Goal: Task Accomplishment & Management: Complete application form

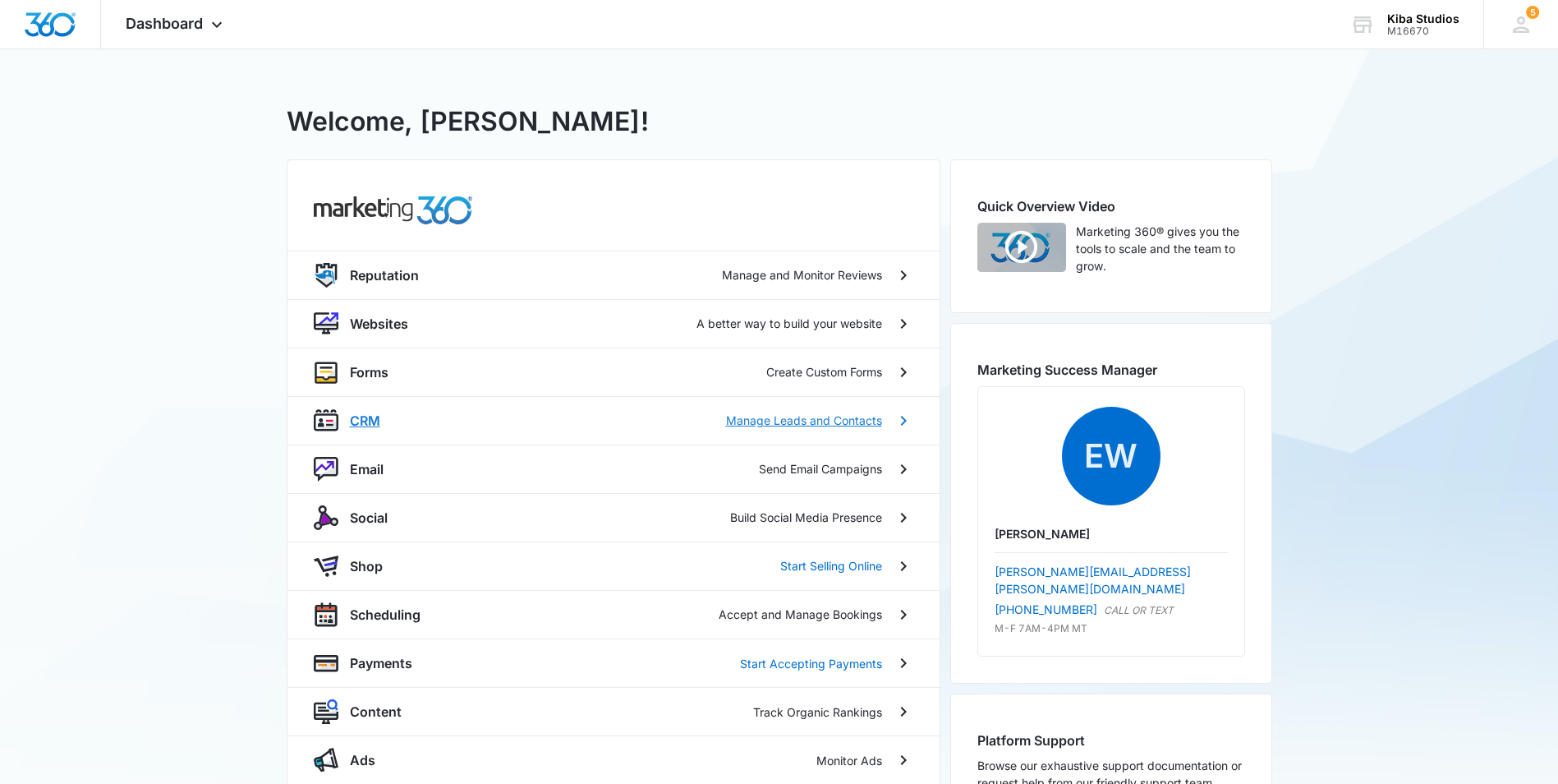
click at [372, 420] on p "CRM" at bounding box center [365, 421] width 30 height 20
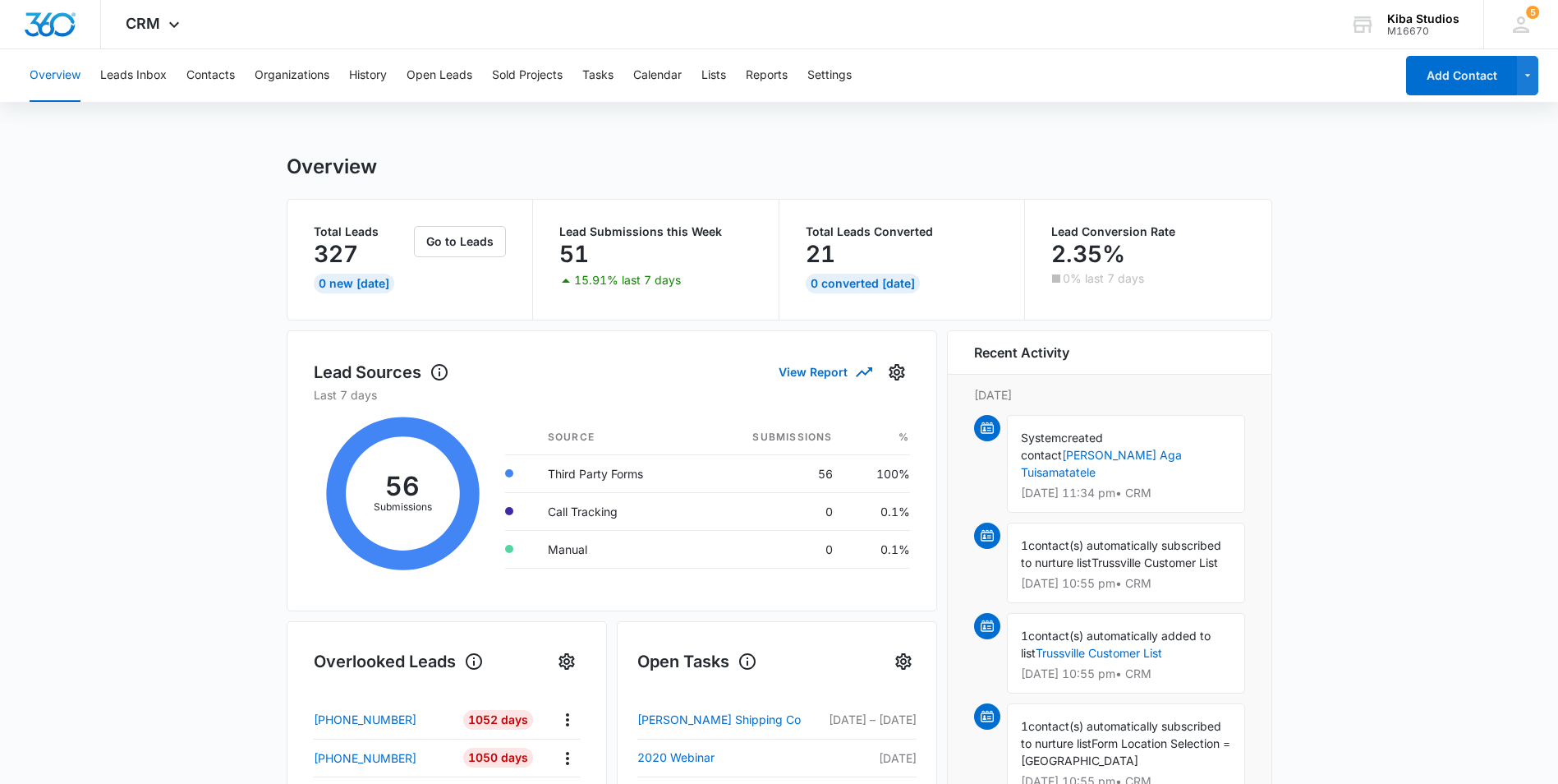
drag, startPoint x: 161, startPoint y: 371, endPoint x: 166, endPoint y: 342, distance: 29.4
click at [161, 371] on main "Overview Total Leads 327 0 New [DATE] Go to Leads Lead Submissions this Week 51…" at bounding box center [779, 787] width 1558 height 1264
click at [434, 77] on button "Open Leads" at bounding box center [439, 75] width 65 height 53
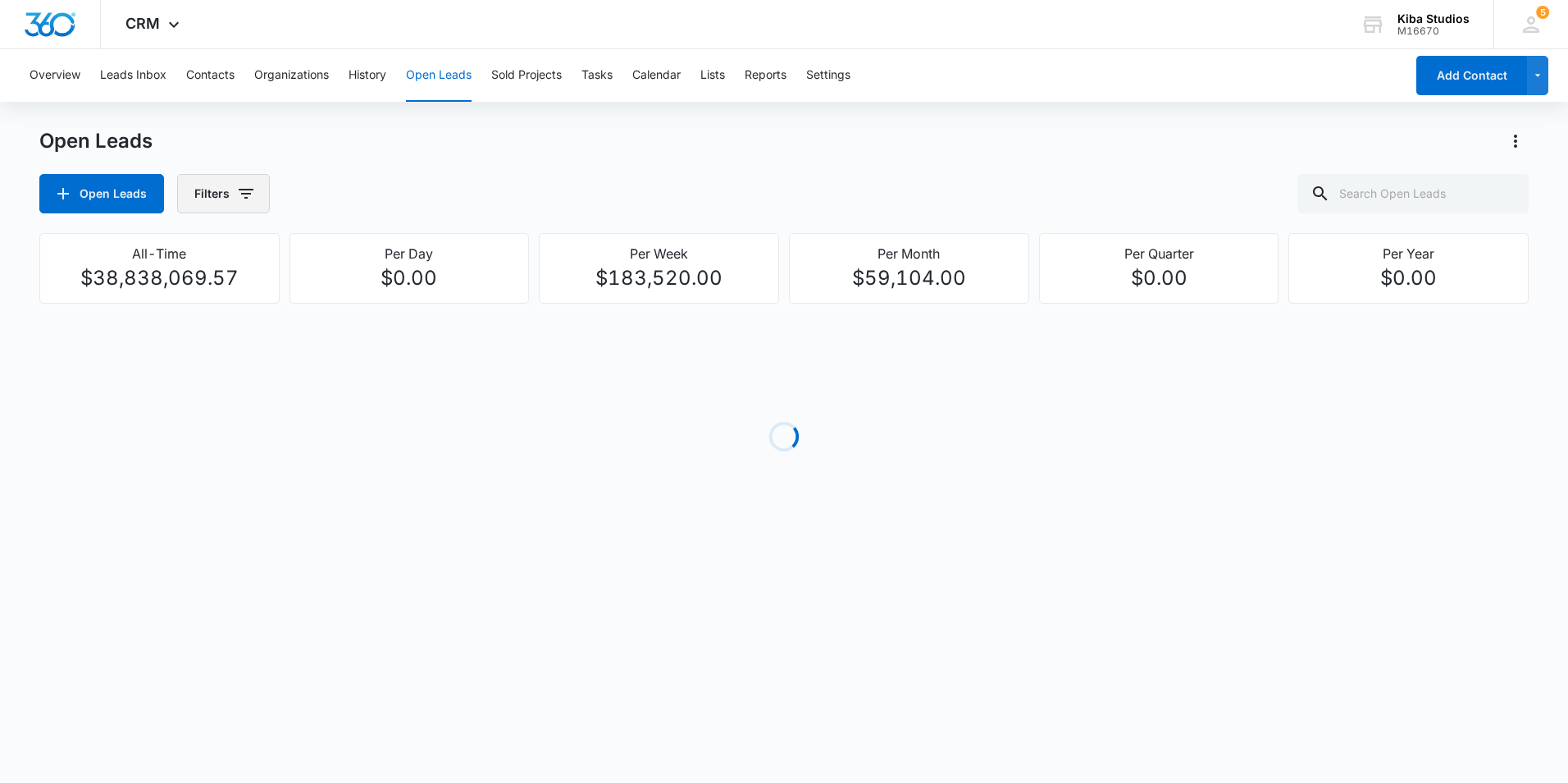
click at [244, 199] on icon "button" at bounding box center [246, 193] width 15 height 10
click at [375, 302] on icon "Show Assigned To filters" at bounding box center [371, 296] width 20 height 20
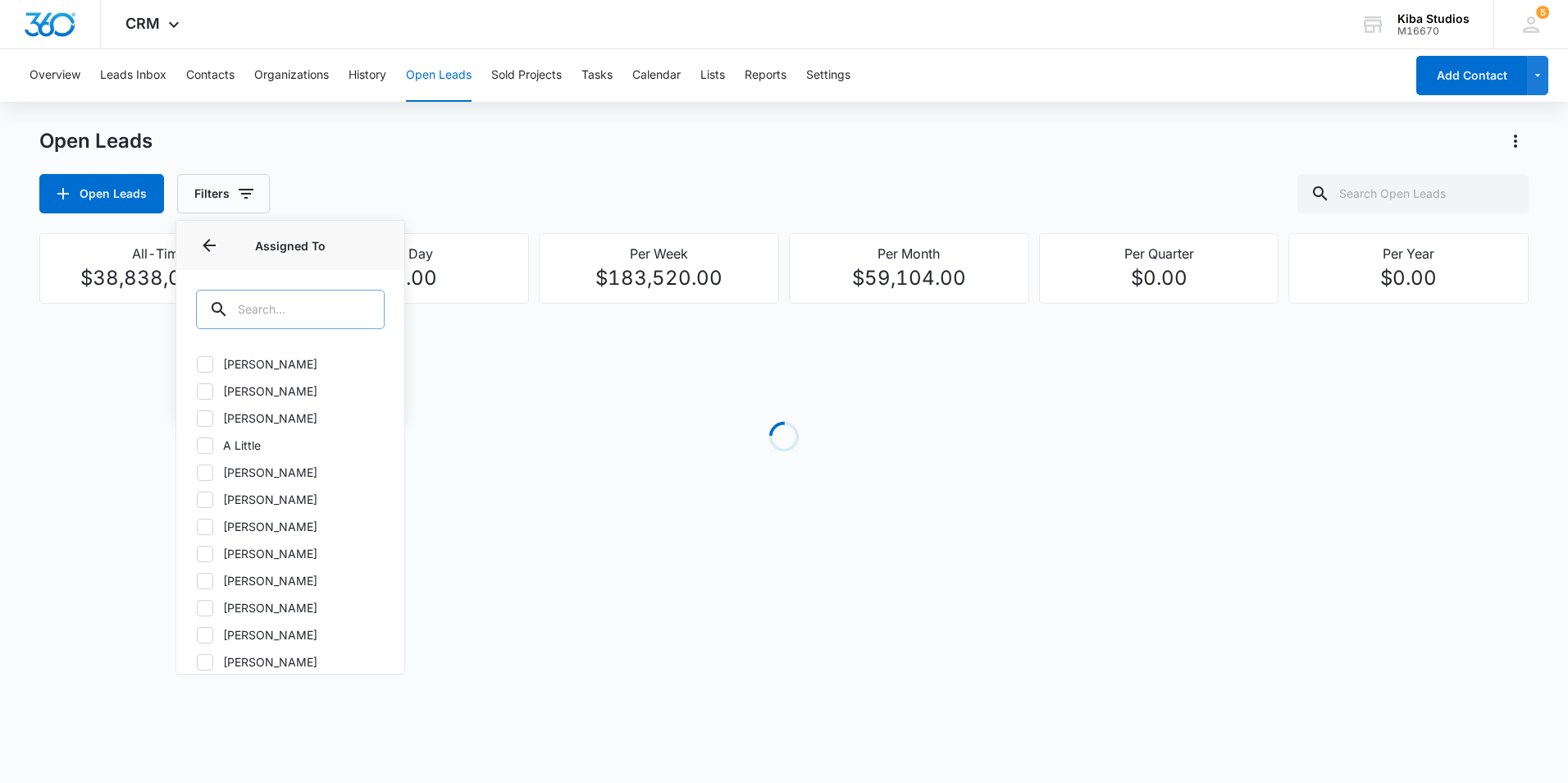
click at [333, 303] on input "text" at bounding box center [291, 309] width 189 height 39
type input "c"
click at [245, 640] on label "[PERSON_NAME]" at bounding box center [291, 634] width 189 height 17
click at [197, 635] on input "[PERSON_NAME]" at bounding box center [196, 634] width 1 height 1
checkbox input "true"
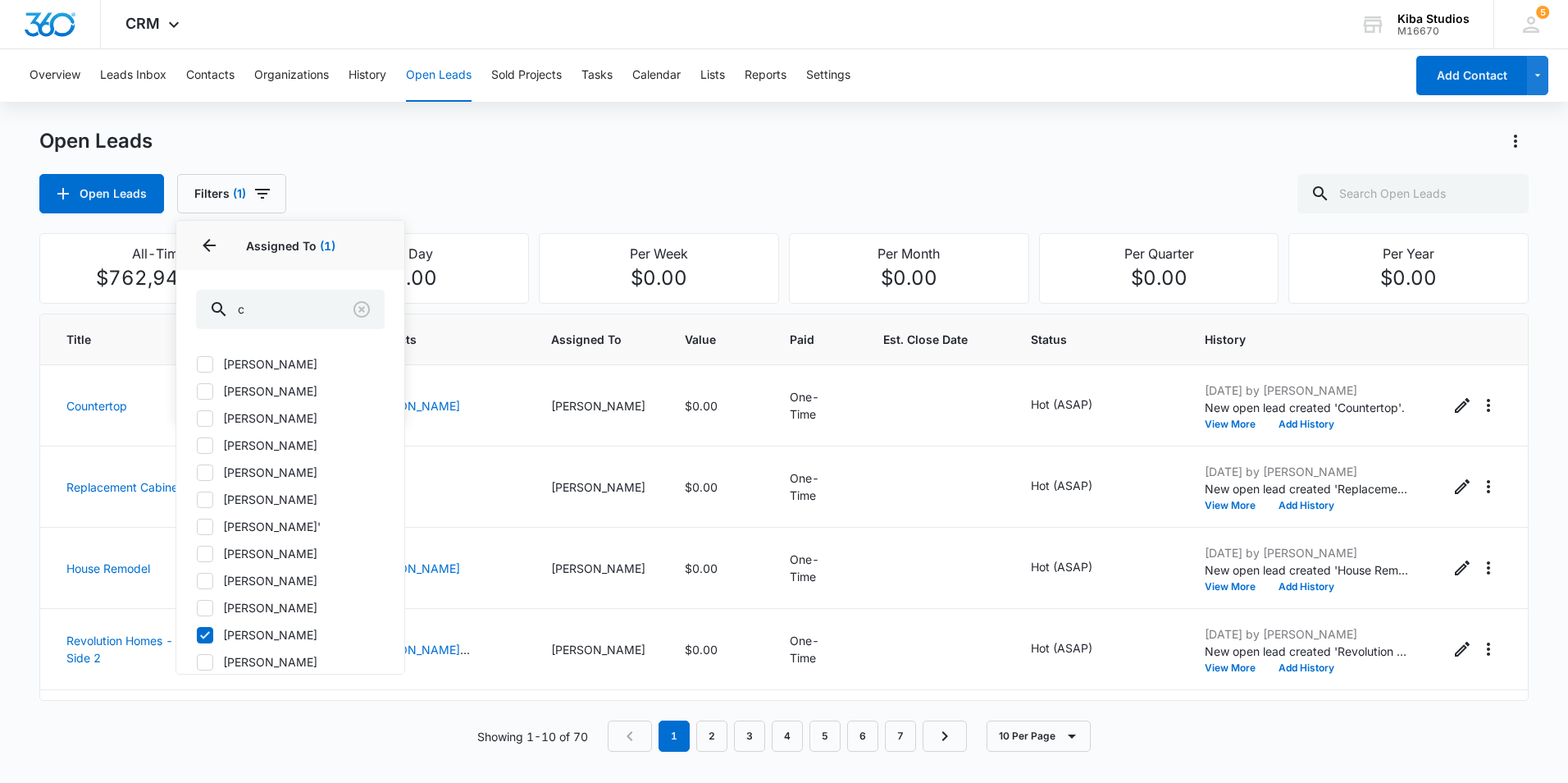
click at [437, 192] on div "Open Leads Filters (1) Assigned By Assigned To 1 Assigned To (1) c [PERSON_NAME…" at bounding box center [784, 193] width 1489 height 39
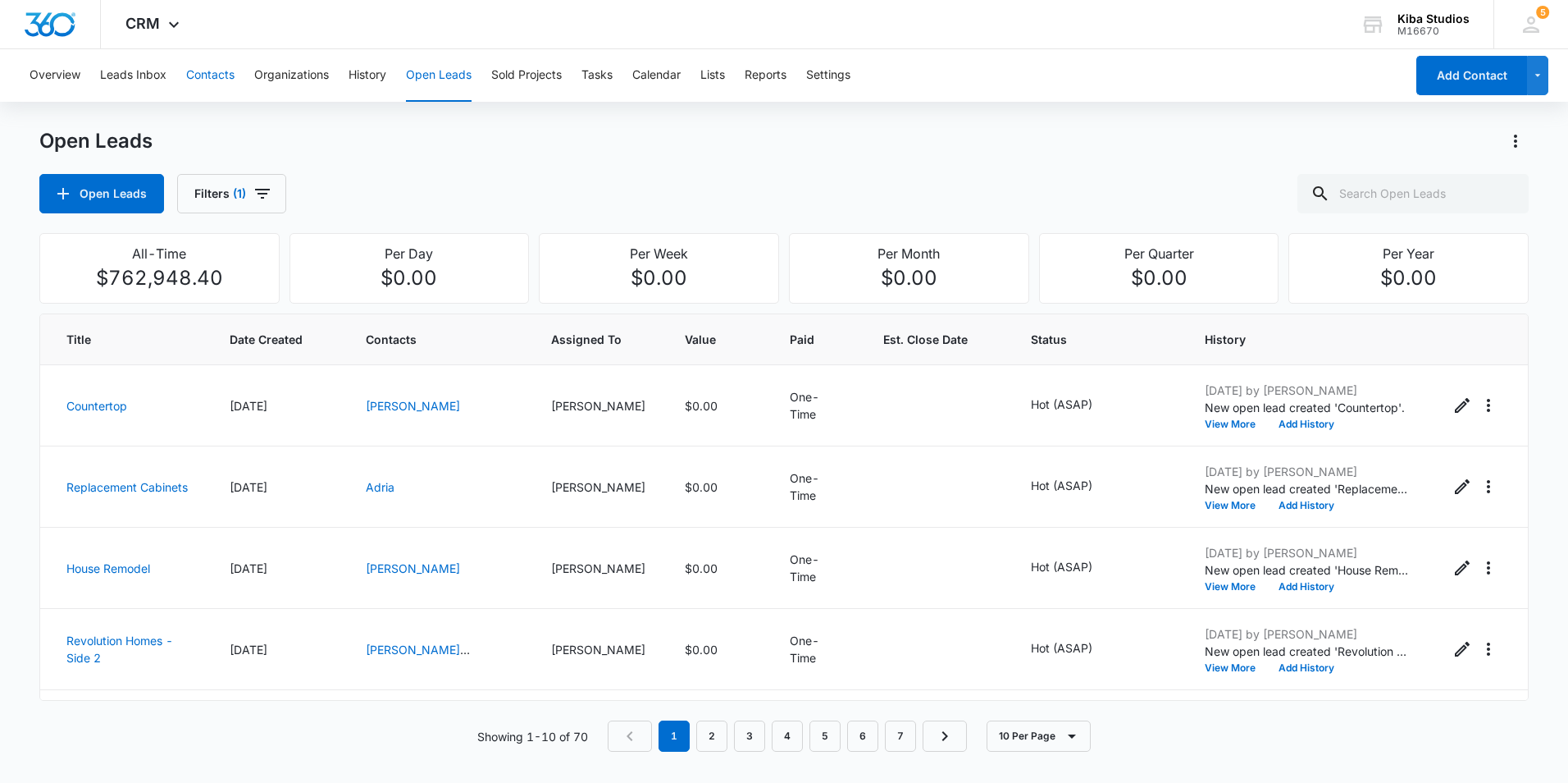
click at [201, 79] on button "Contacts" at bounding box center [210, 75] width 48 height 53
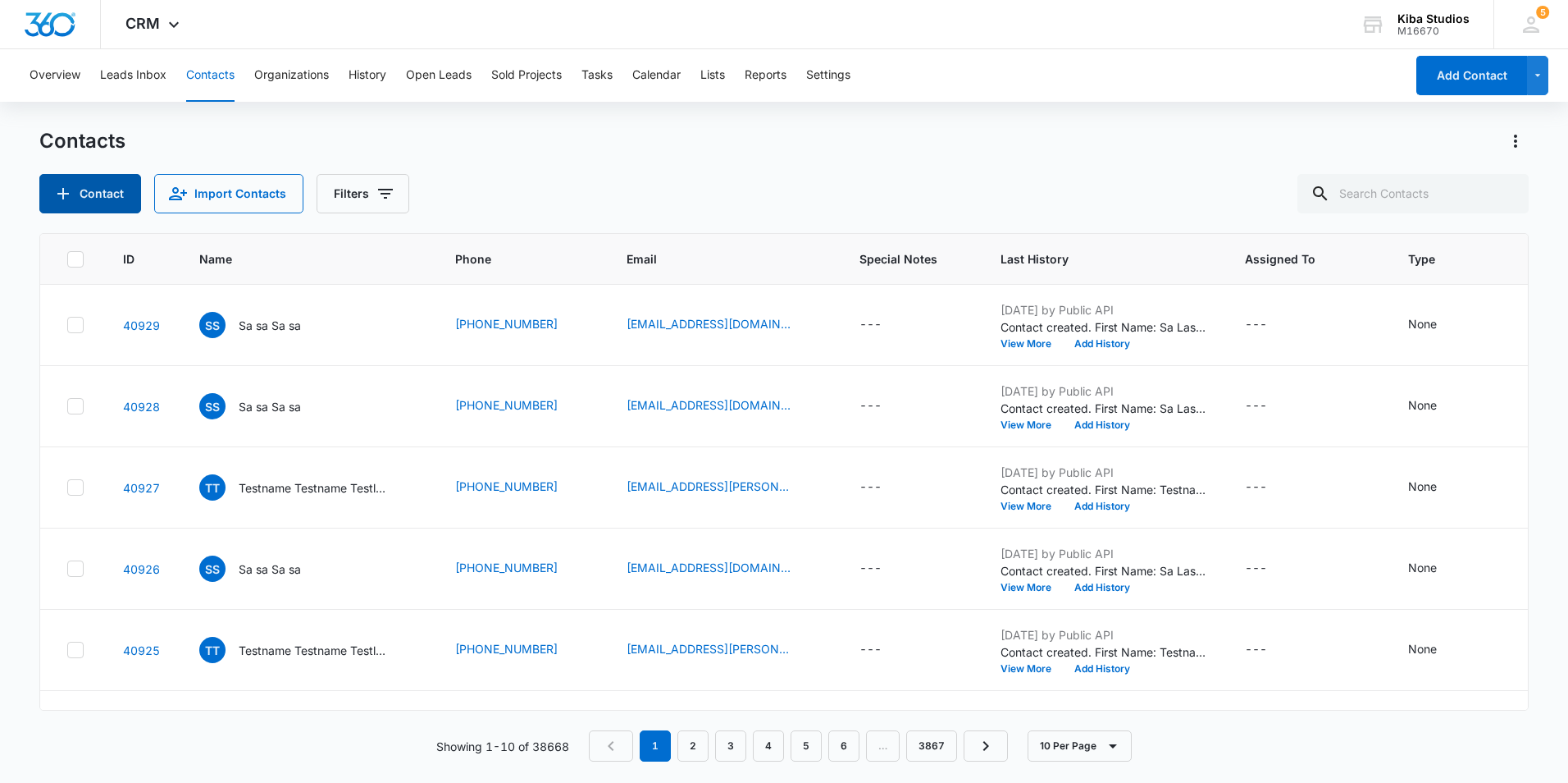
click at [85, 197] on button "Contact" at bounding box center [90, 193] width 102 height 39
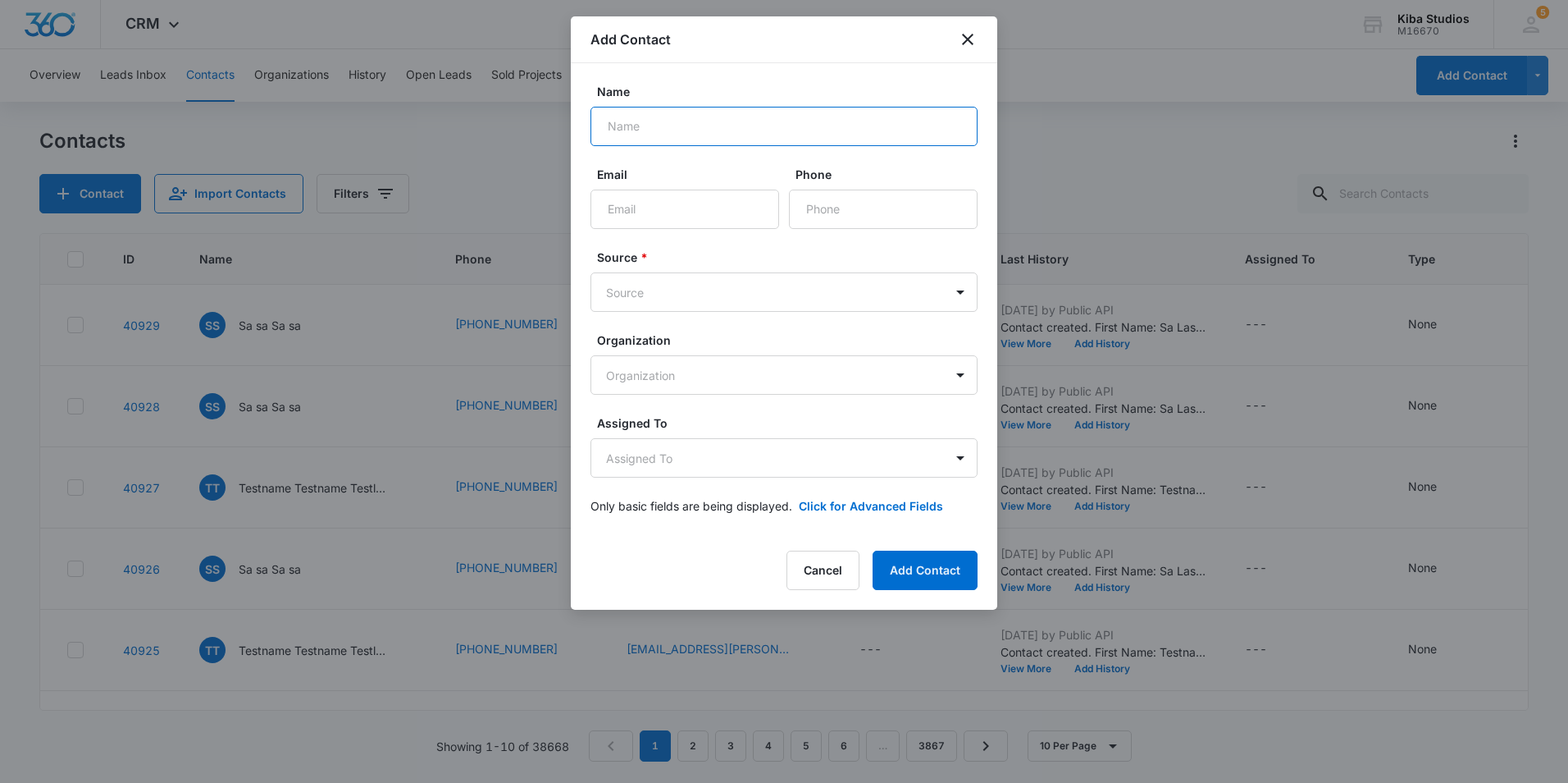
click at [790, 122] on input "Name" at bounding box center [784, 125] width 387 height 39
type input "[PERSON_NAME]"
click at [730, 291] on body "CRM Apps Reputation Websites Forms CRM Email Social Shop Scheduling Payments PO…" at bounding box center [784, 392] width 1568 height 783
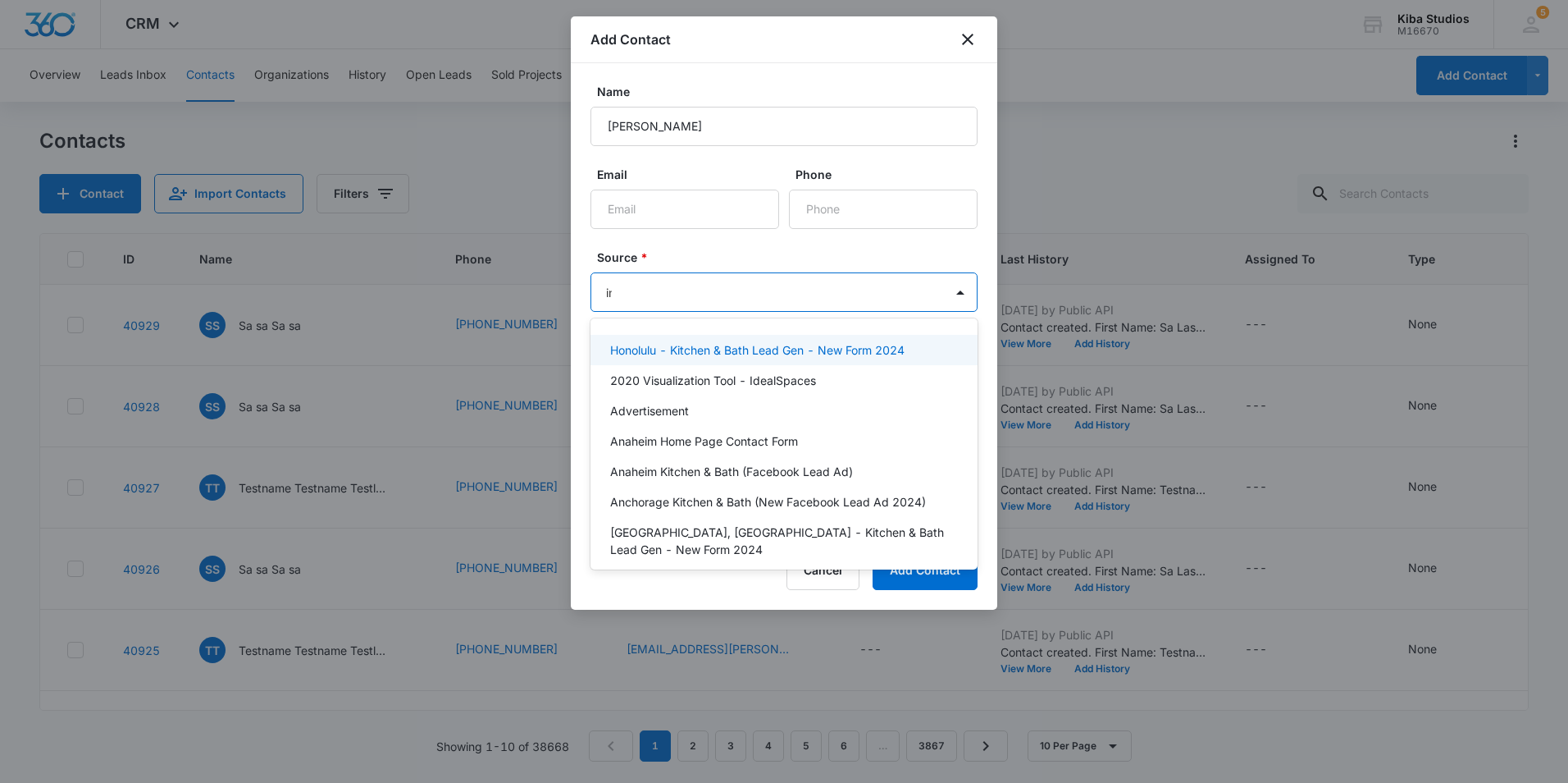
type input "ins"
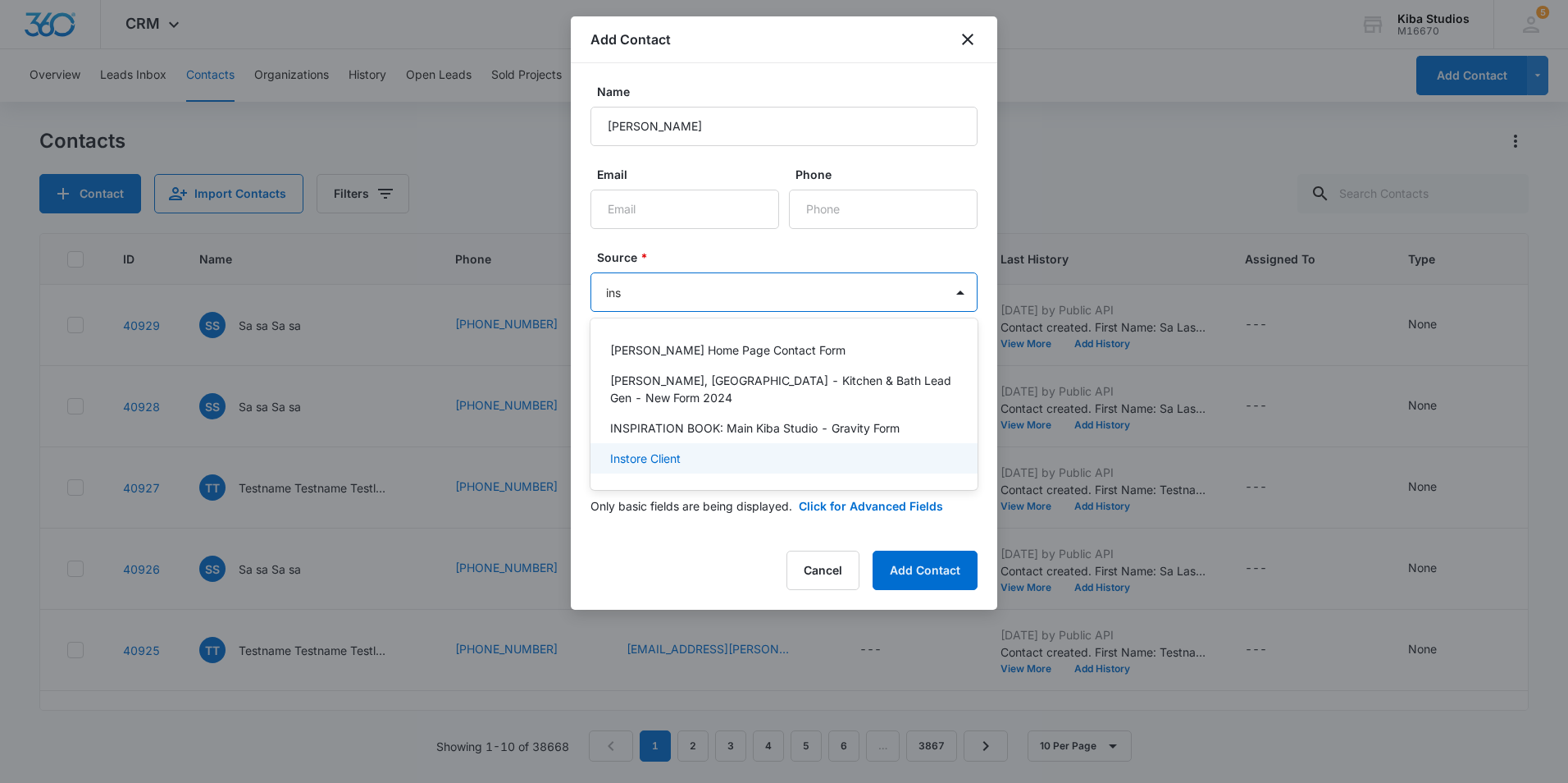
click at [681, 451] on div "Instore Client" at bounding box center [784, 458] width 387 height 30
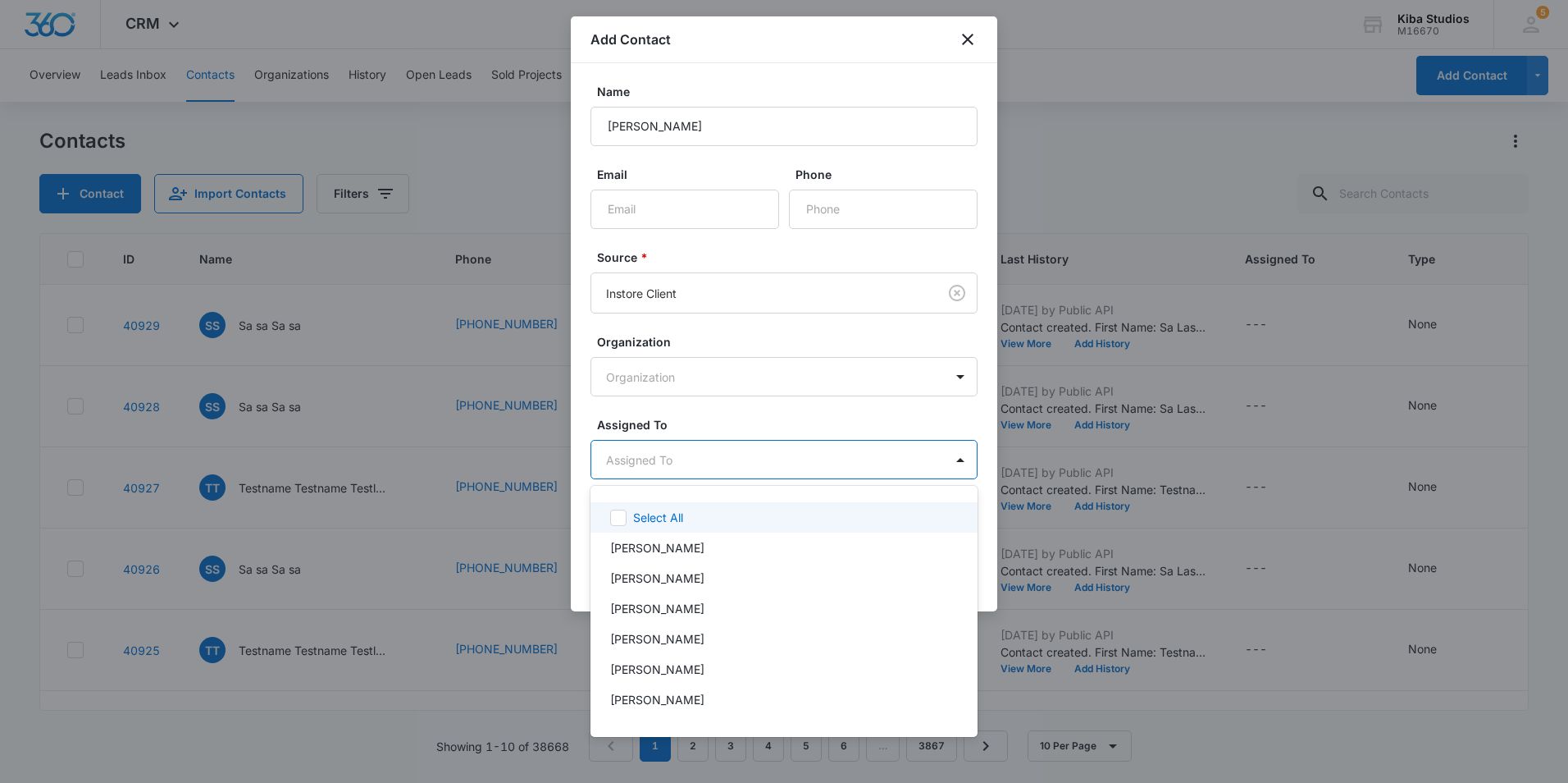
click at [685, 471] on body "CRM Apps Reputation Websites Forms CRM Email Social Shop Scheduling Payments PO…" at bounding box center [784, 392] width 1568 height 783
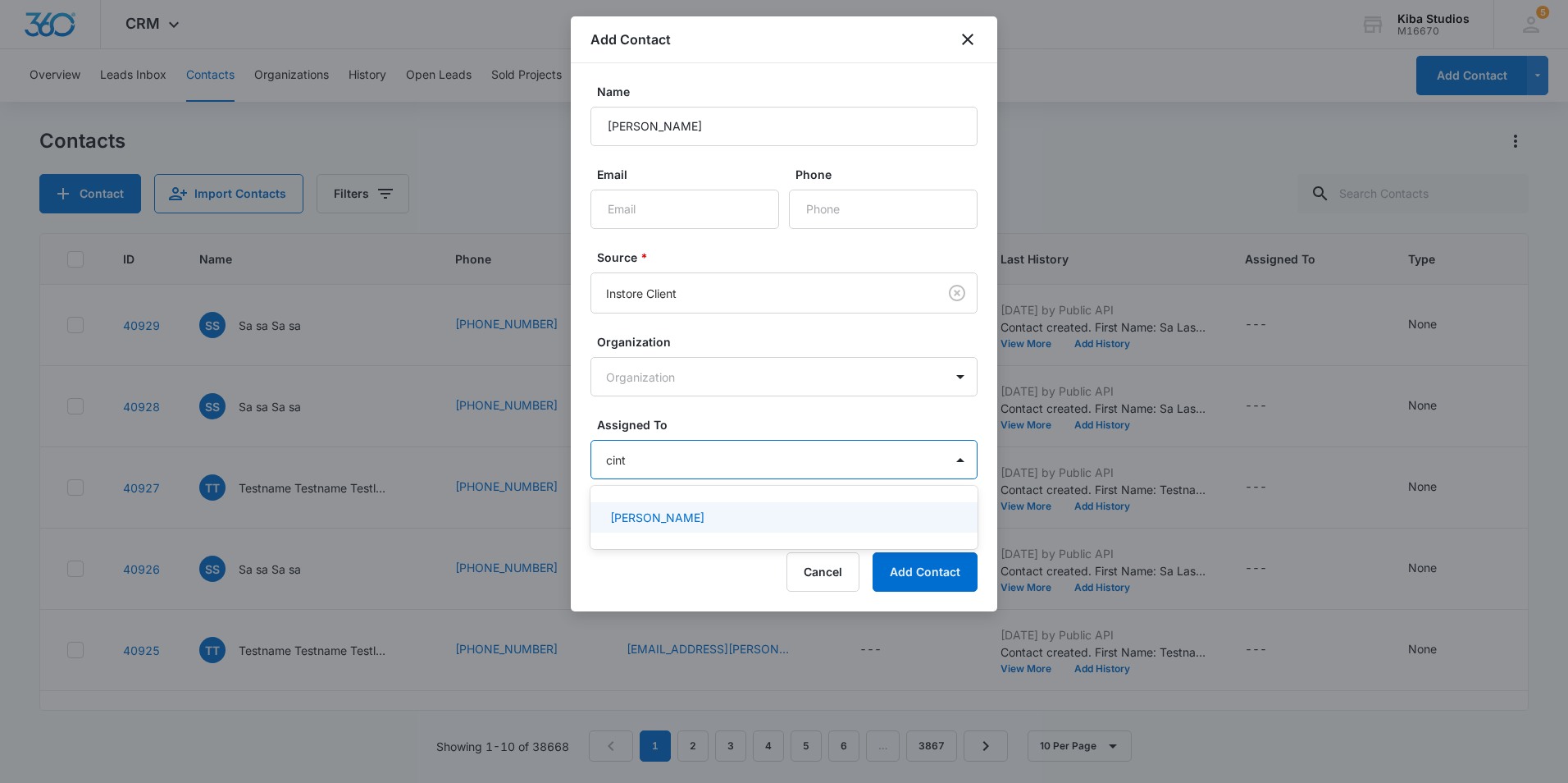
type input "cinth"
click at [748, 511] on div "[PERSON_NAME]" at bounding box center [782, 517] width 344 height 17
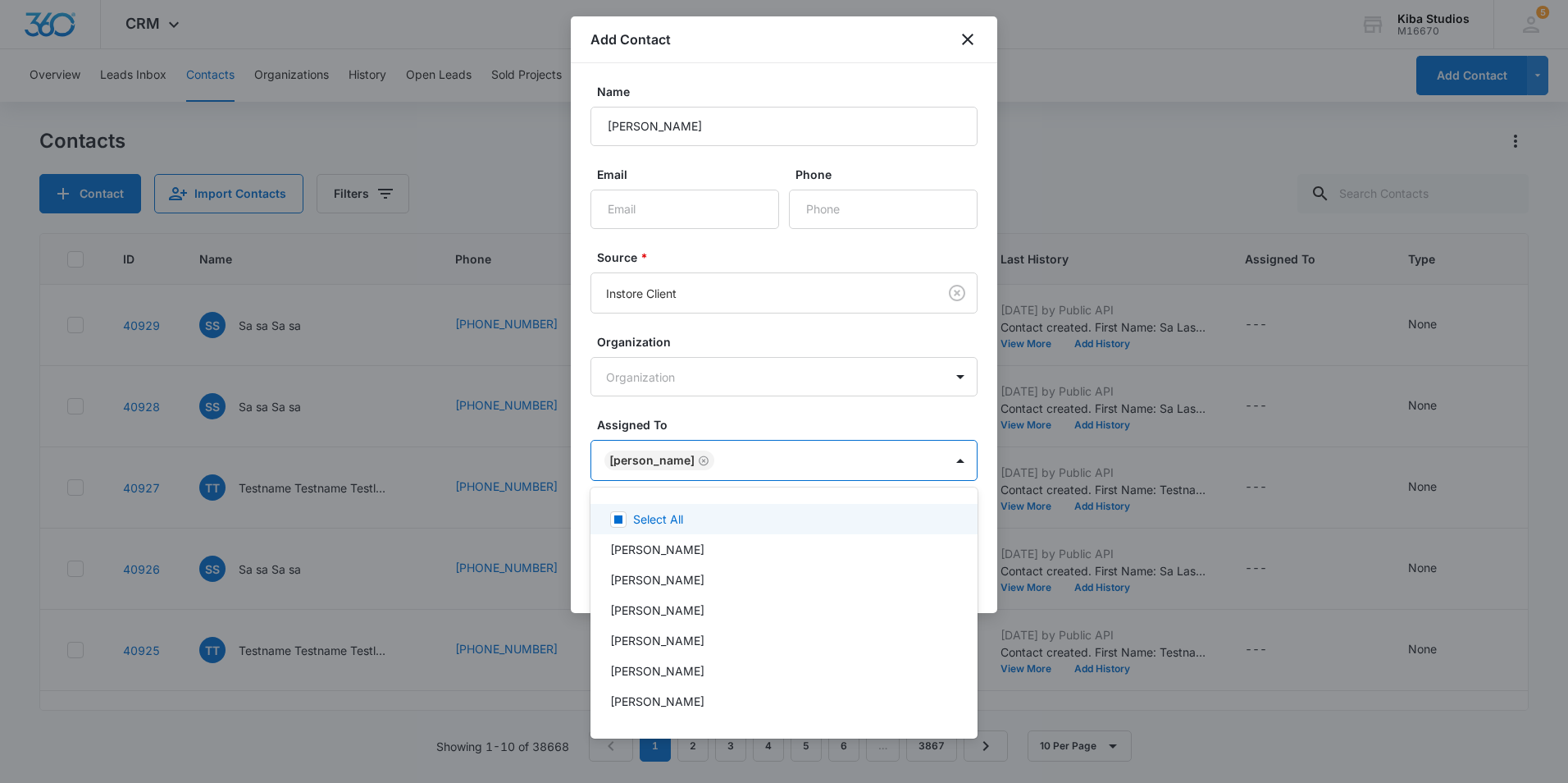
click at [834, 423] on div at bounding box center [784, 392] width 1568 height 783
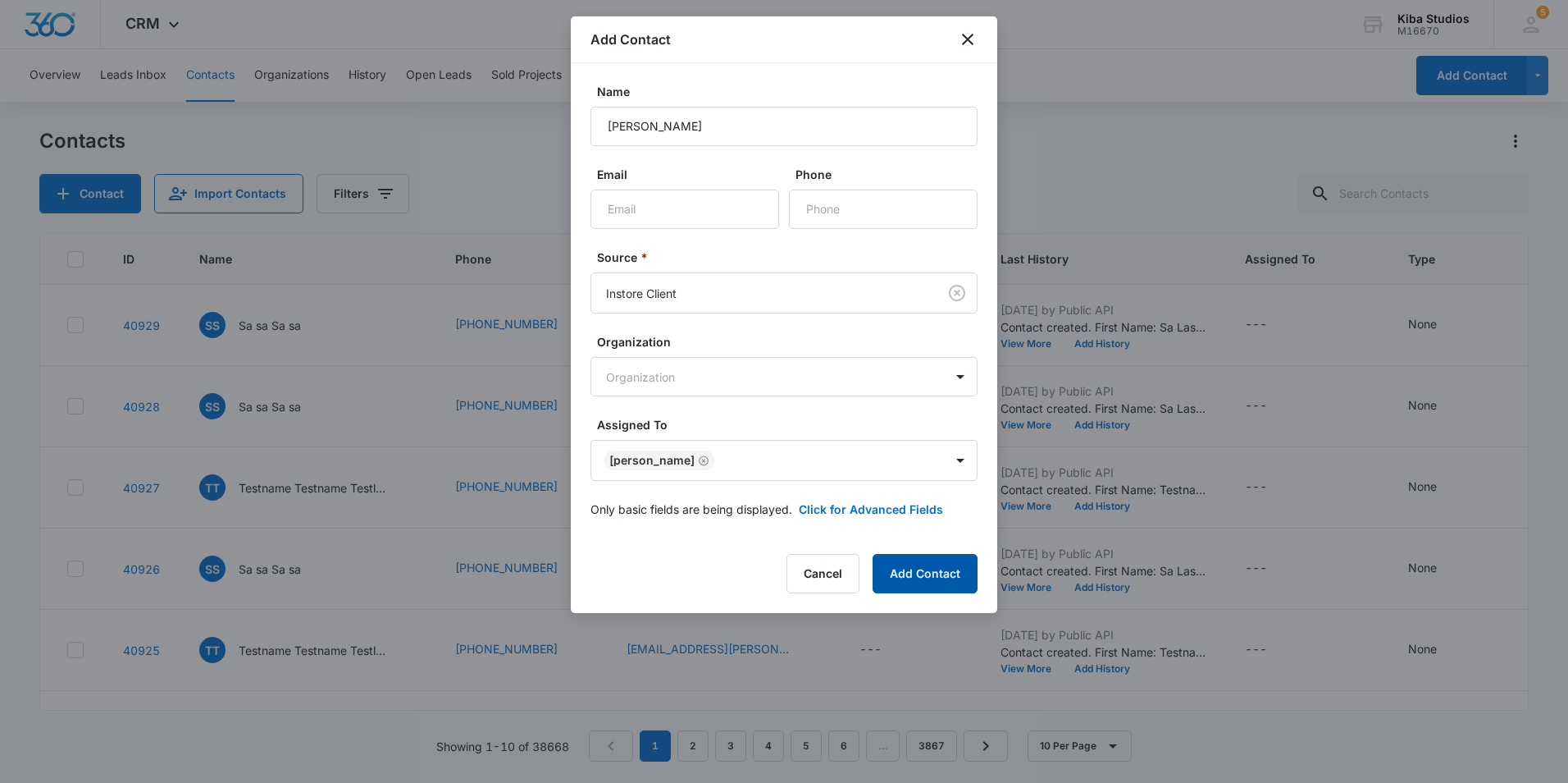
click at [928, 568] on button "Add Contact" at bounding box center [925, 573] width 105 height 39
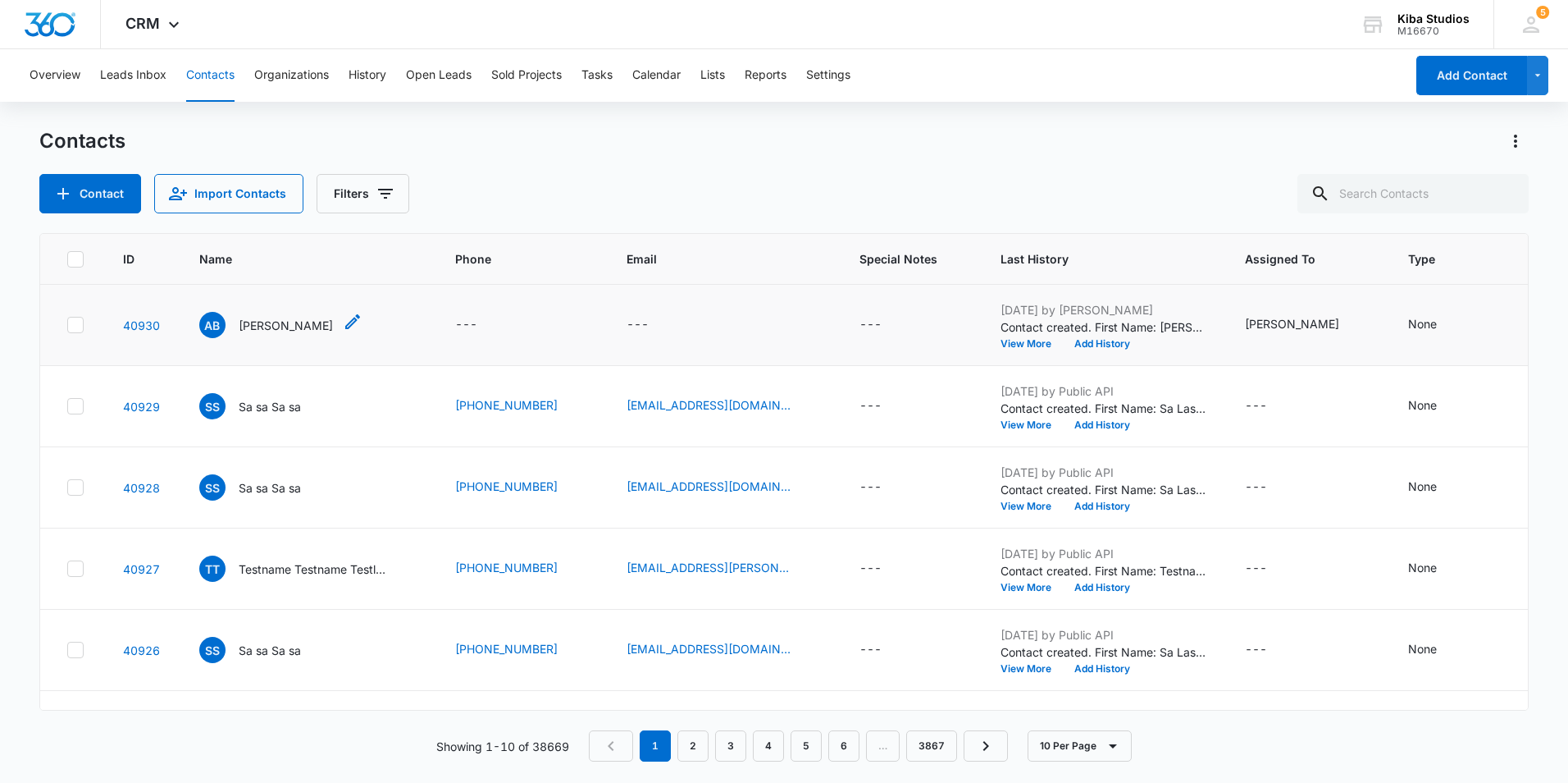
click at [293, 322] on p "[PERSON_NAME]" at bounding box center [286, 325] width 94 height 17
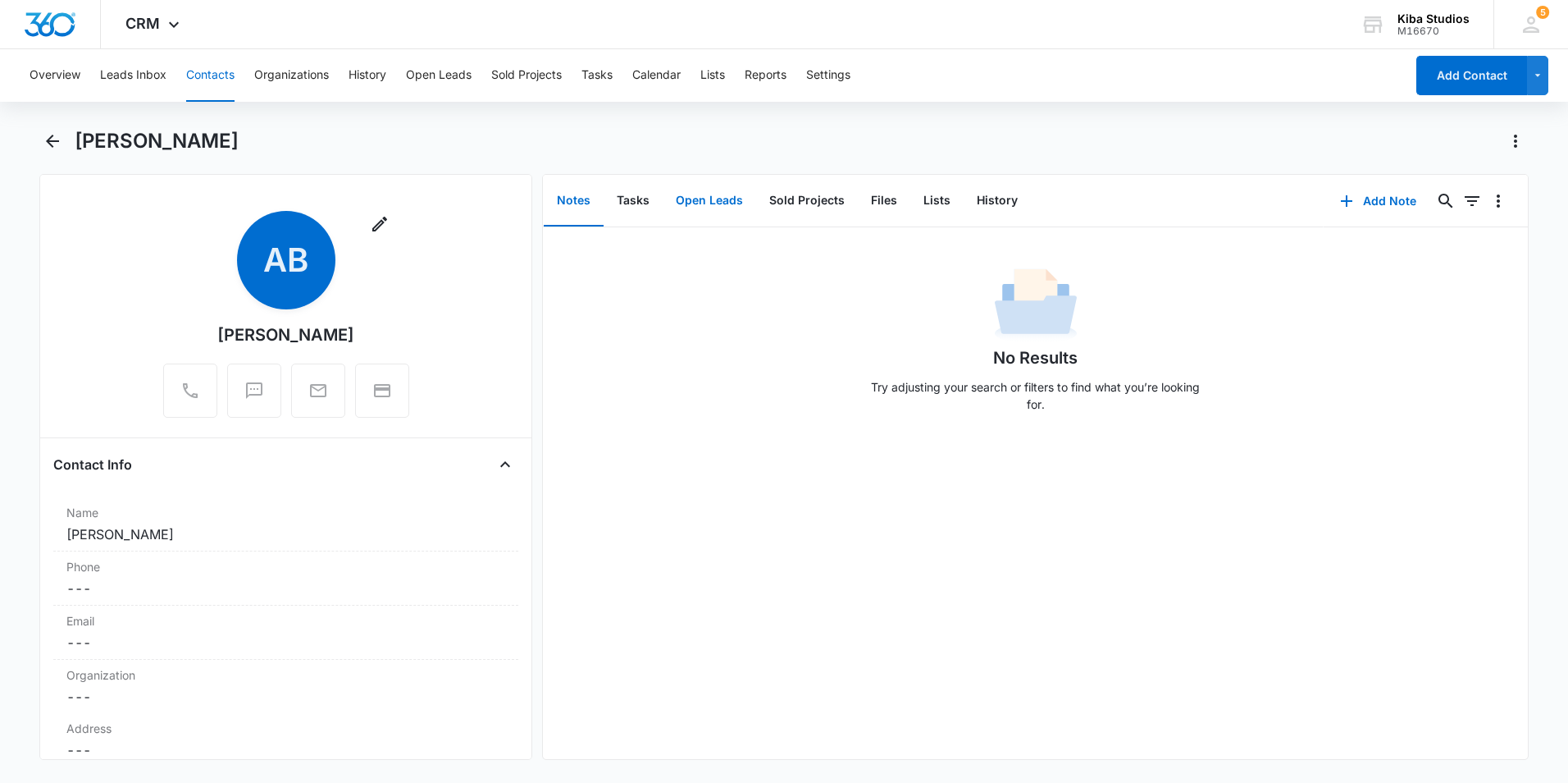
click at [715, 199] on button "Open Leads" at bounding box center [709, 201] width 94 height 51
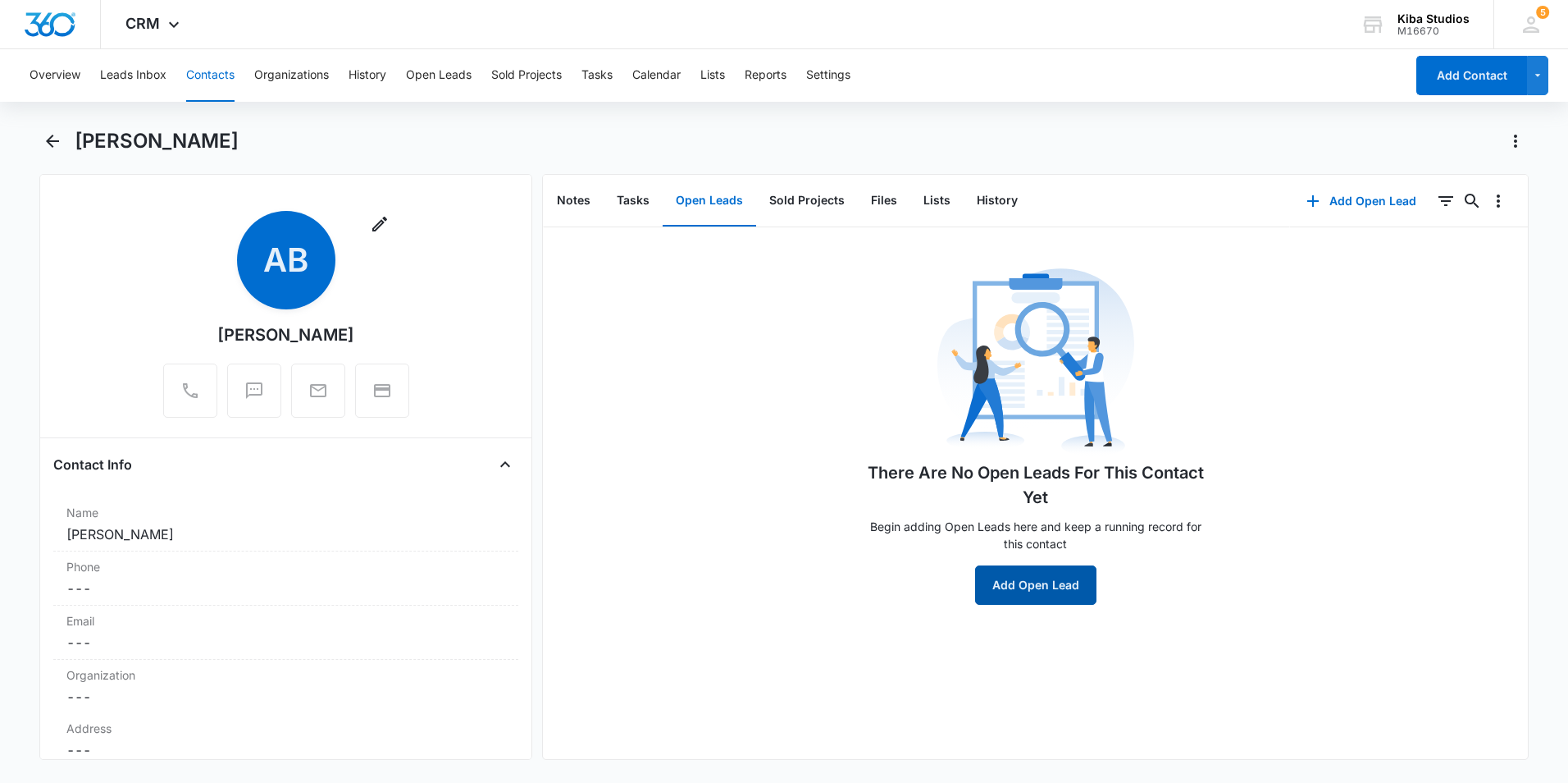
click at [1011, 591] on button "Add Open Lead" at bounding box center [1036, 584] width 122 height 39
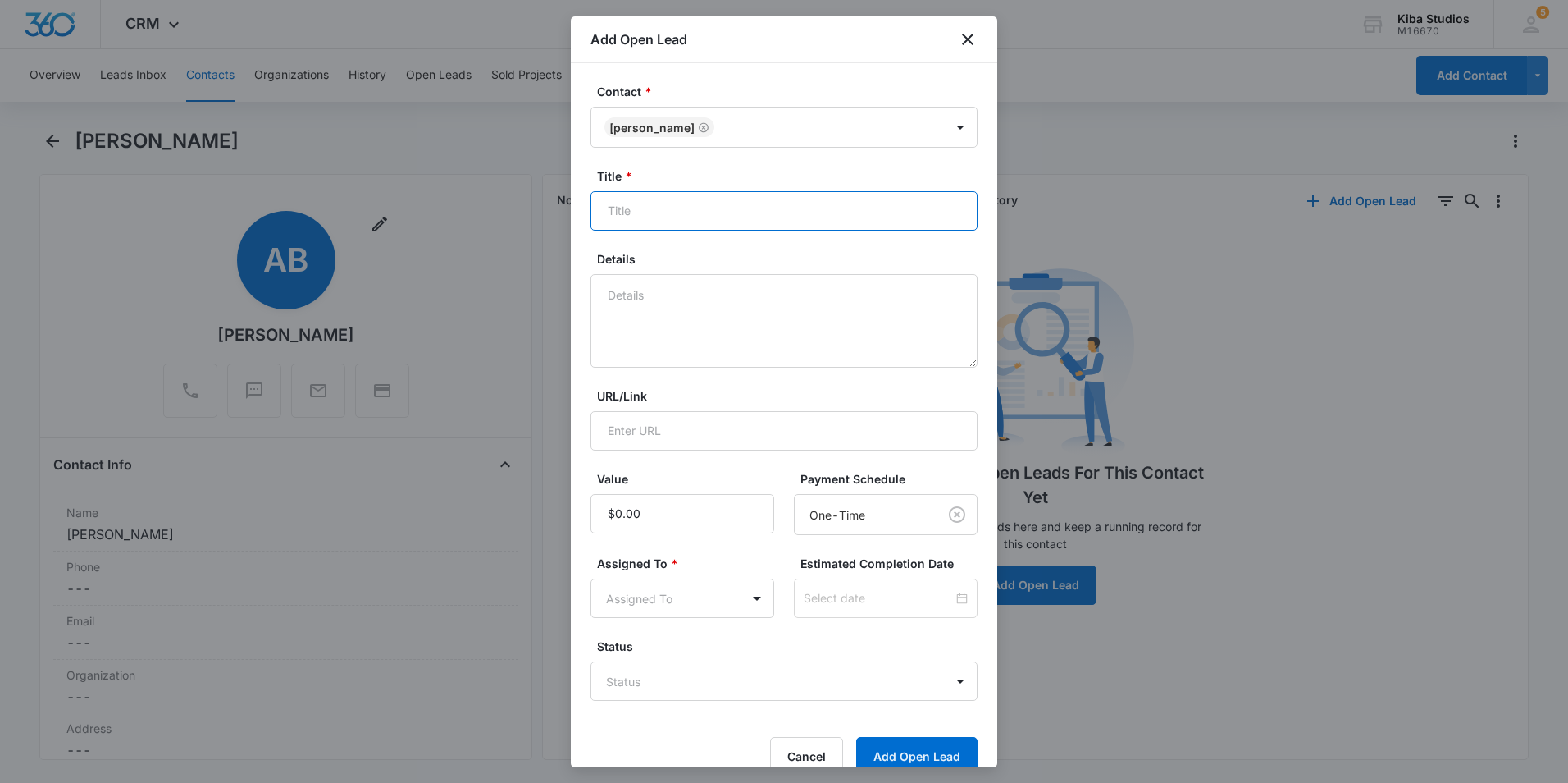
click at [666, 205] on input "Title *" at bounding box center [784, 210] width 387 height 39
type input "Laundry Room Cabinets"
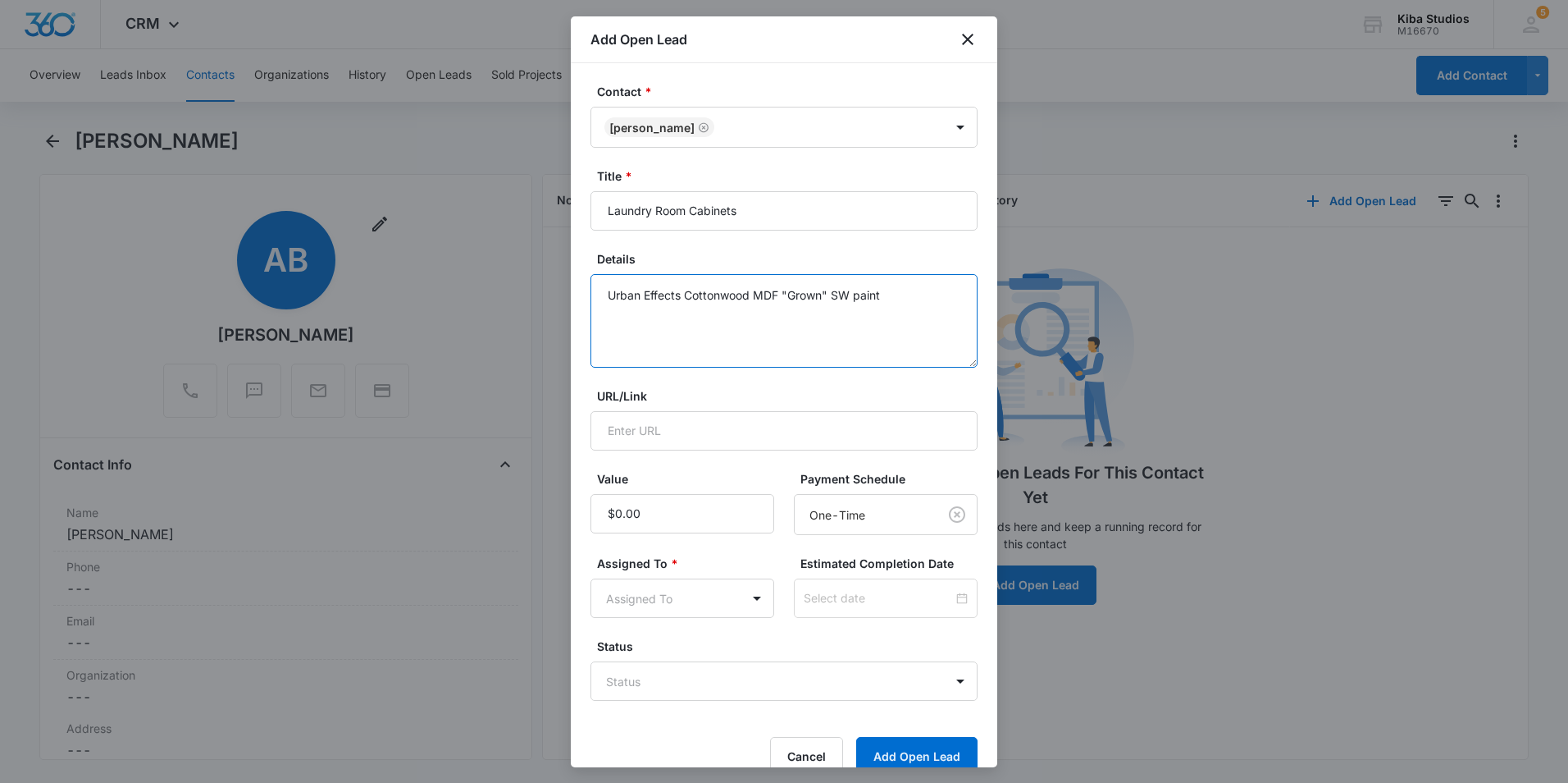
type textarea "Urban Effects Cottonwood MDF "Grown" SW paint"
type input "$2,508.48"
click at [626, 601] on body "CRM Apps Reputation Websites Forms CRM Email Social Shop Scheduling Payments PO…" at bounding box center [784, 392] width 1568 height 783
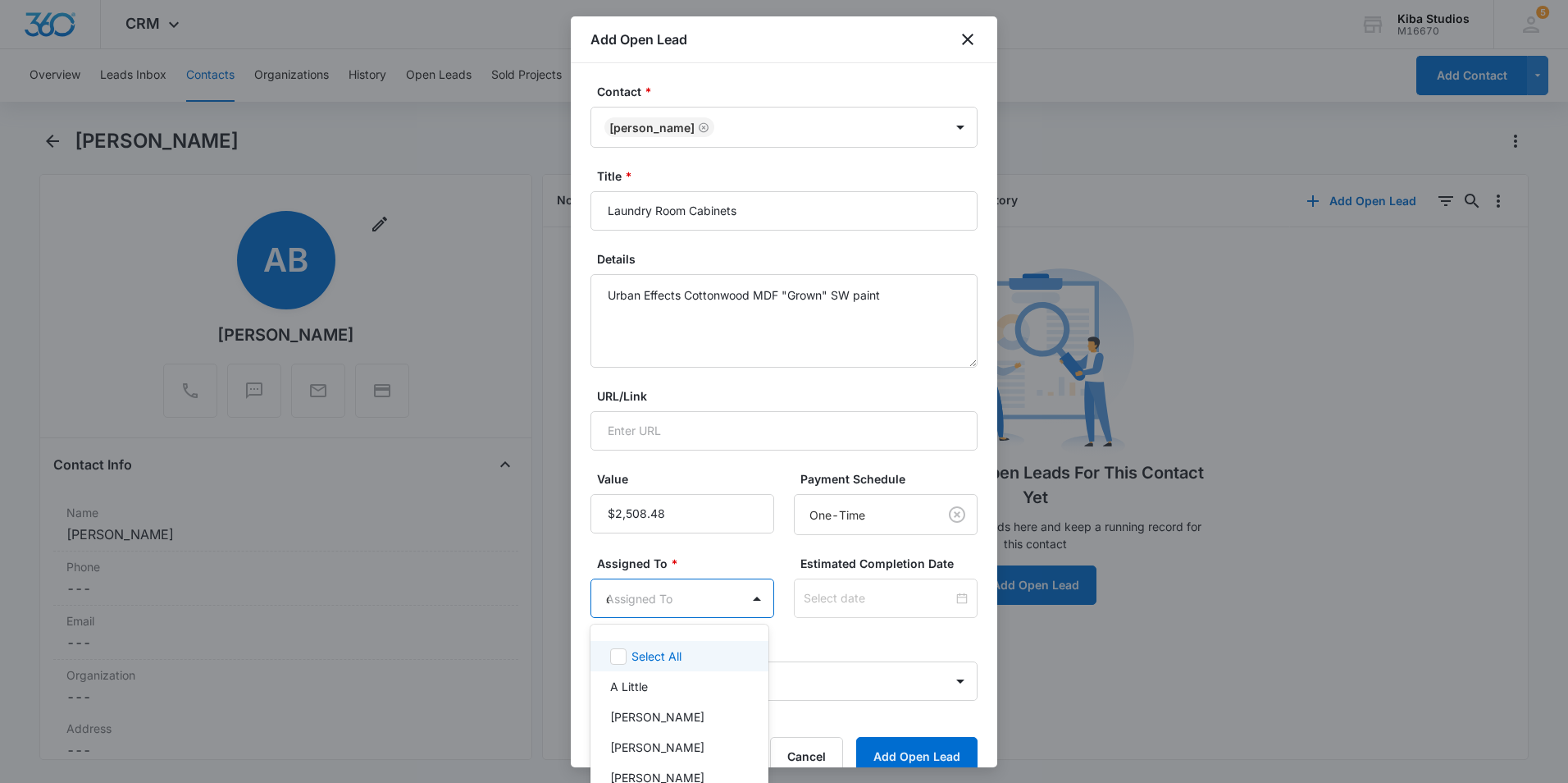
type input "cin"
click at [656, 659] on p "[PERSON_NAME]" at bounding box center [657, 656] width 94 height 17
click at [771, 557] on div at bounding box center [784, 392] width 1568 height 783
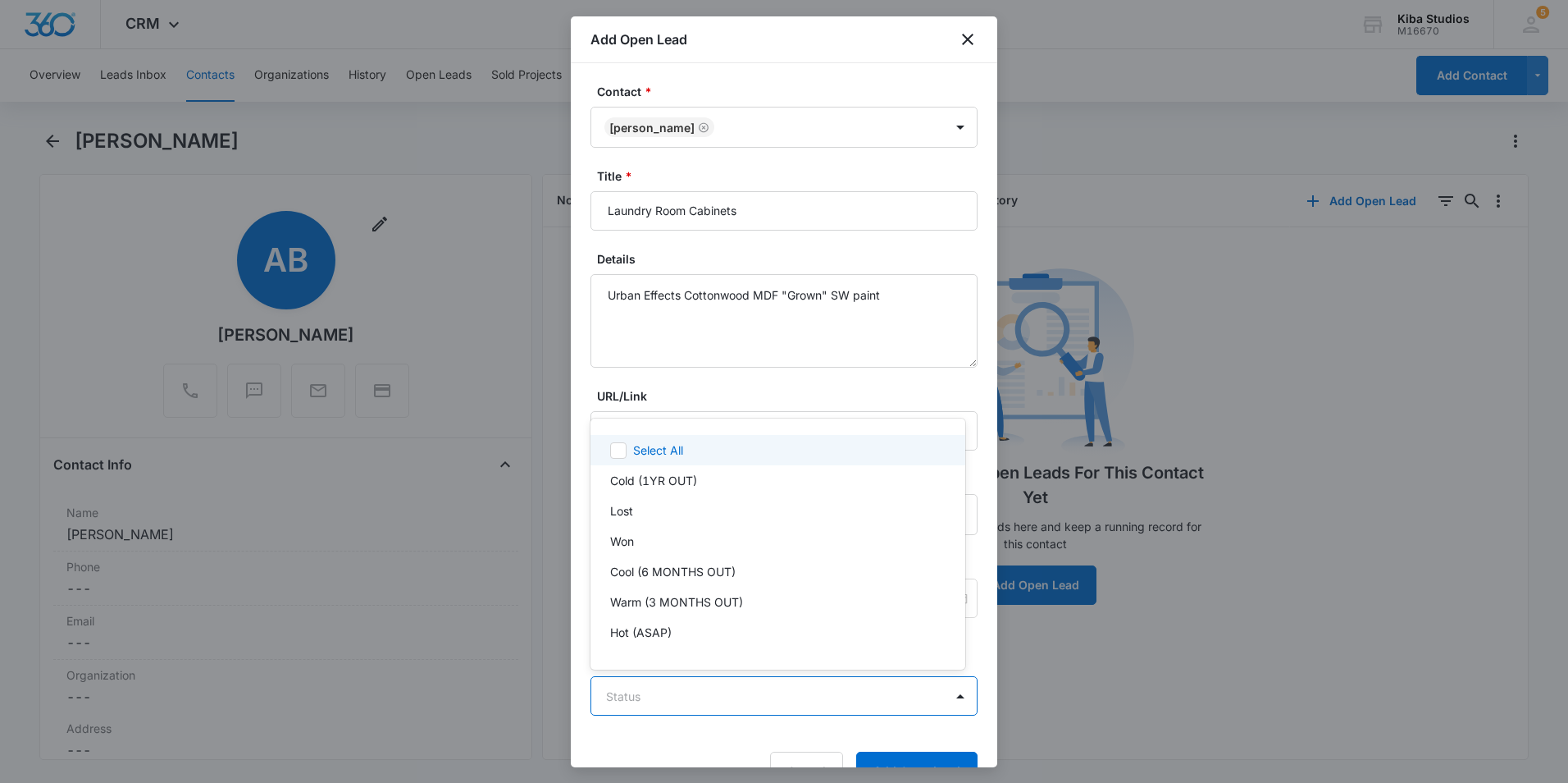
click at [747, 699] on body "CRM Apps Reputation Websites Forms CRM Email Social Shop Scheduling Payments PO…" at bounding box center [784, 392] width 1568 height 783
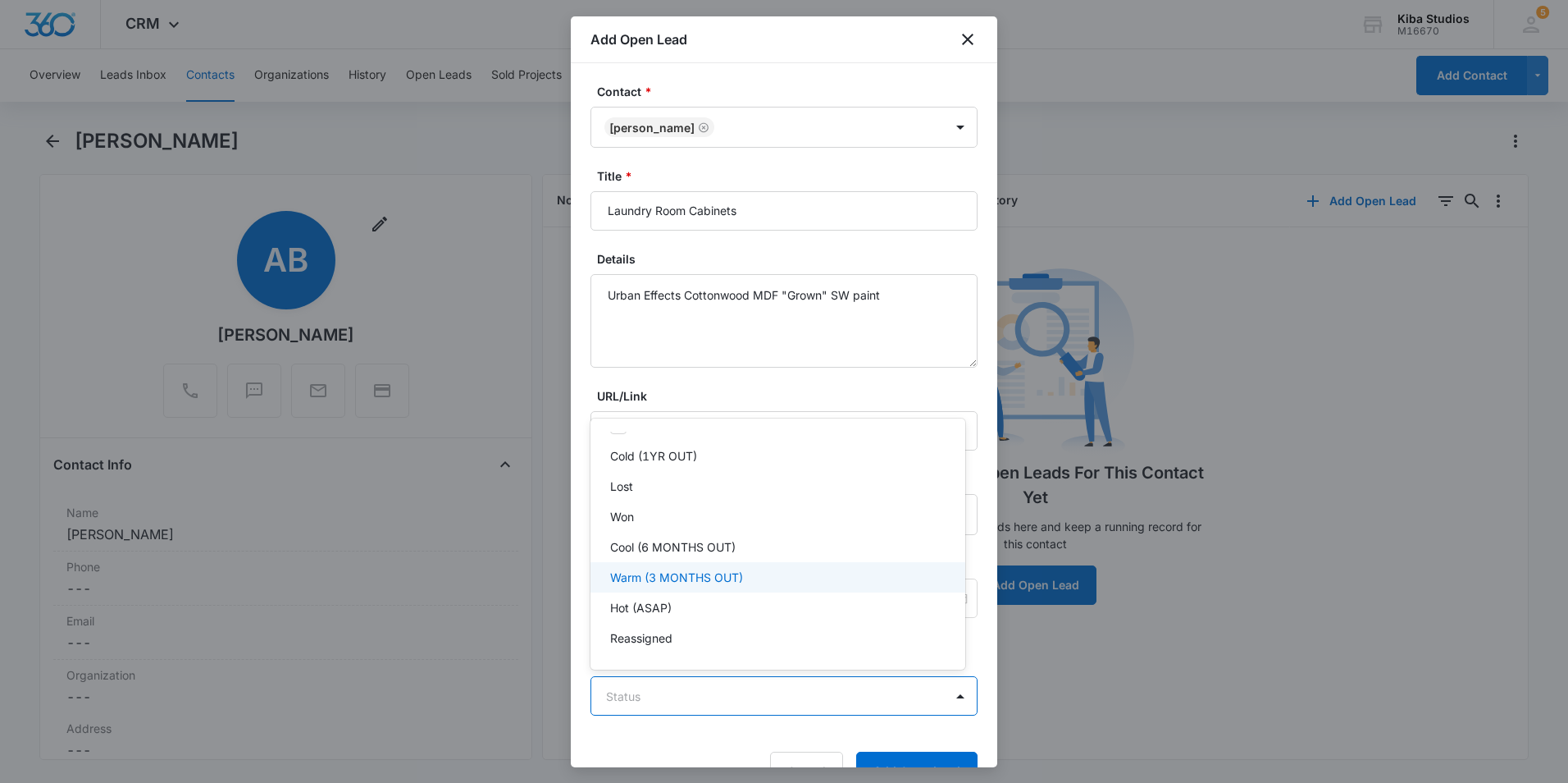
click at [713, 591] on div "Warm (3 MONTHS OUT)" at bounding box center [777, 577] width 375 height 30
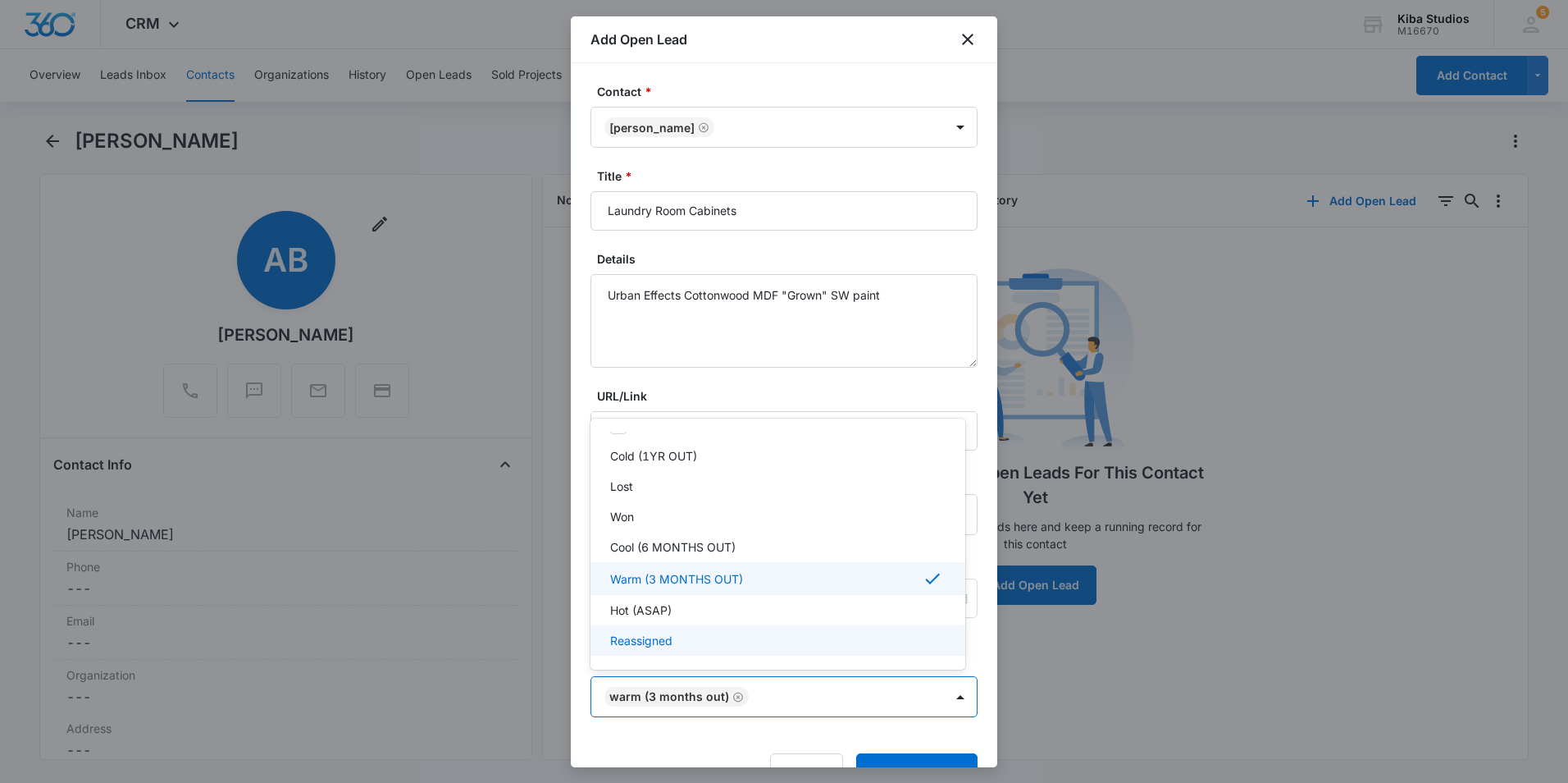
click at [893, 759] on div at bounding box center [784, 392] width 1568 height 783
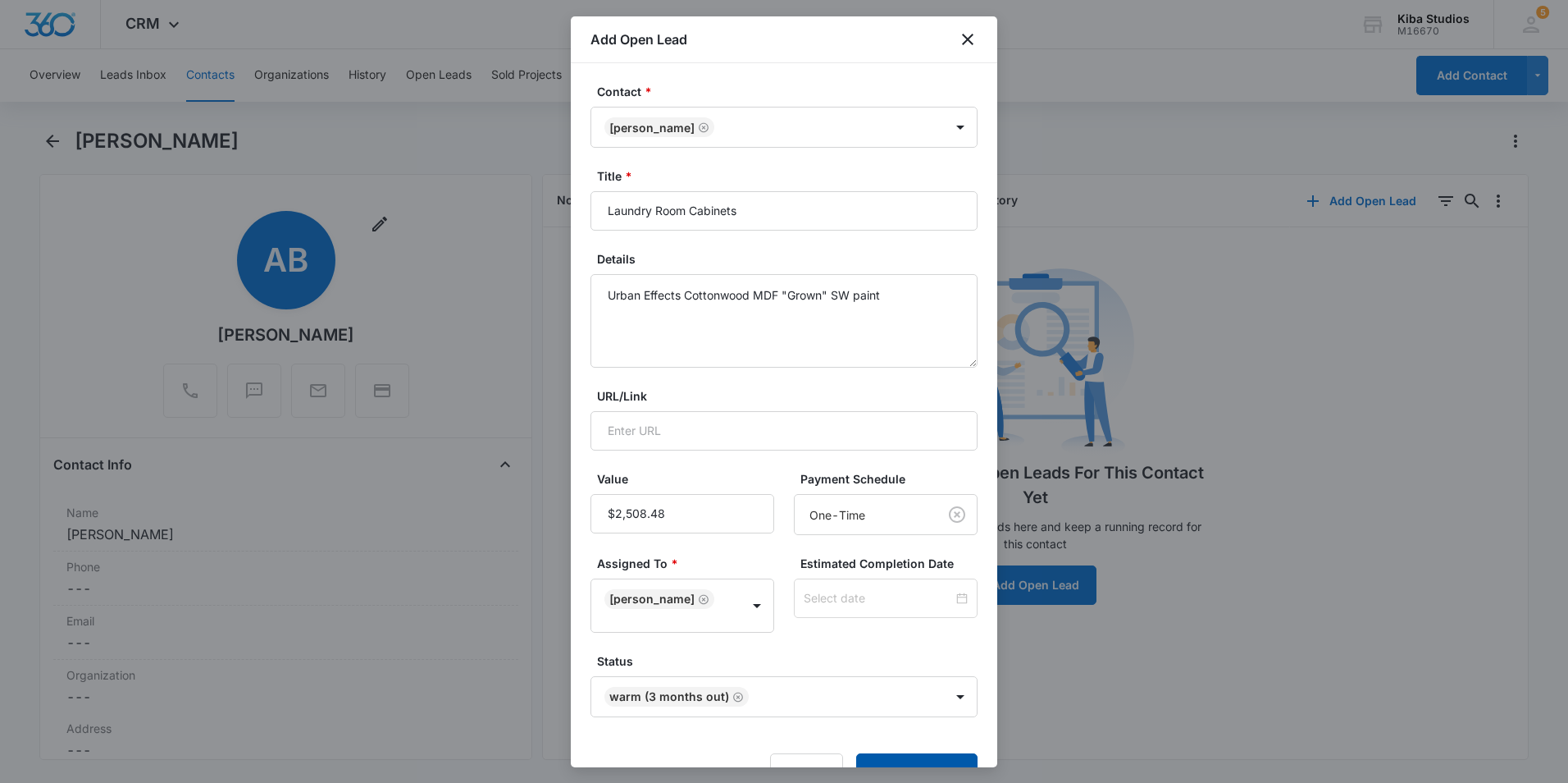
click at [893, 759] on button "Add Open Lead" at bounding box center [917, 772] width 122 height 39
